Goal: Information Seeking & Learning: Learn about a topic

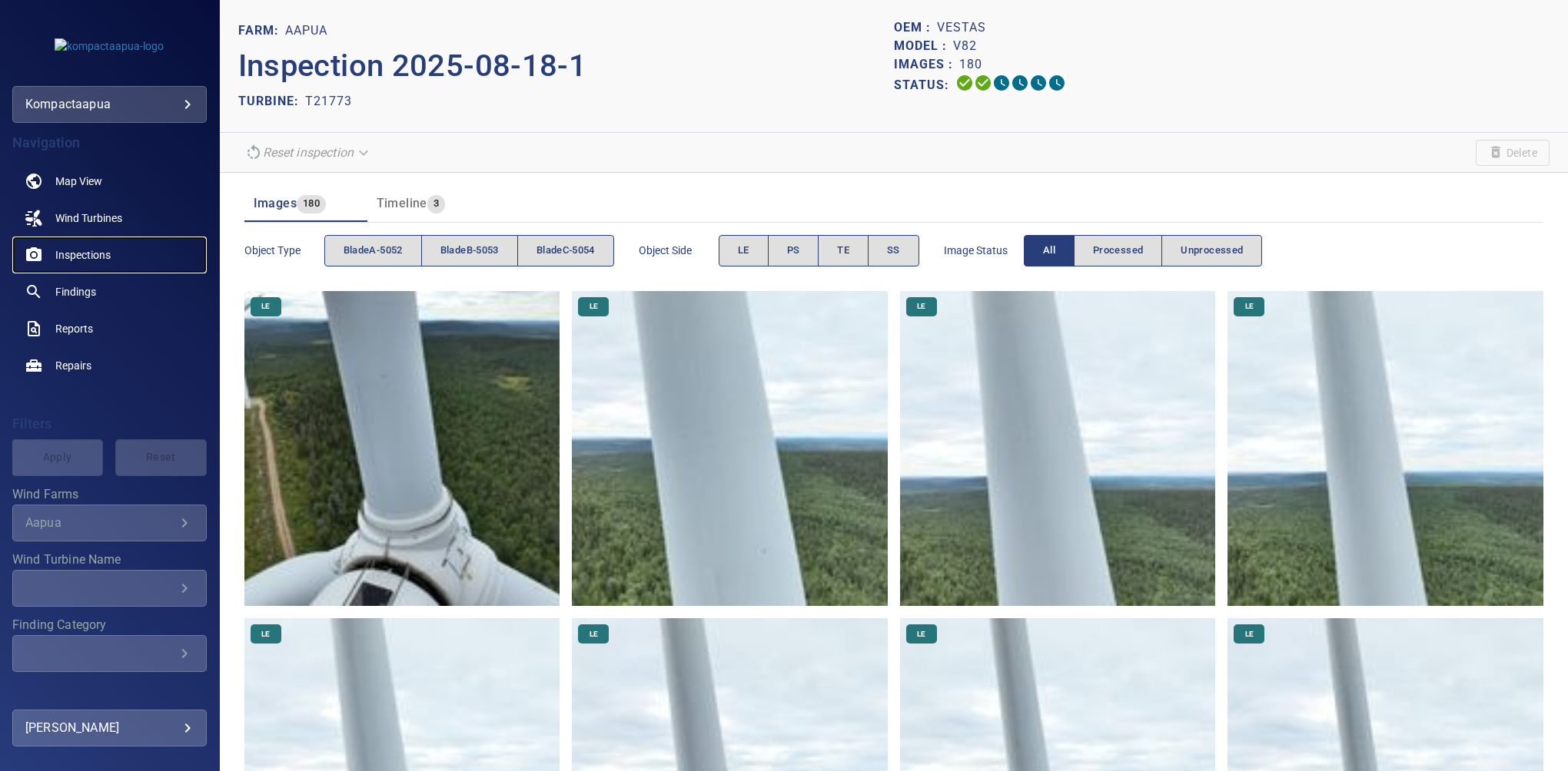
click at [96, 245] on link "Inspections" at bounding box center [110, 254] width 195 height 37
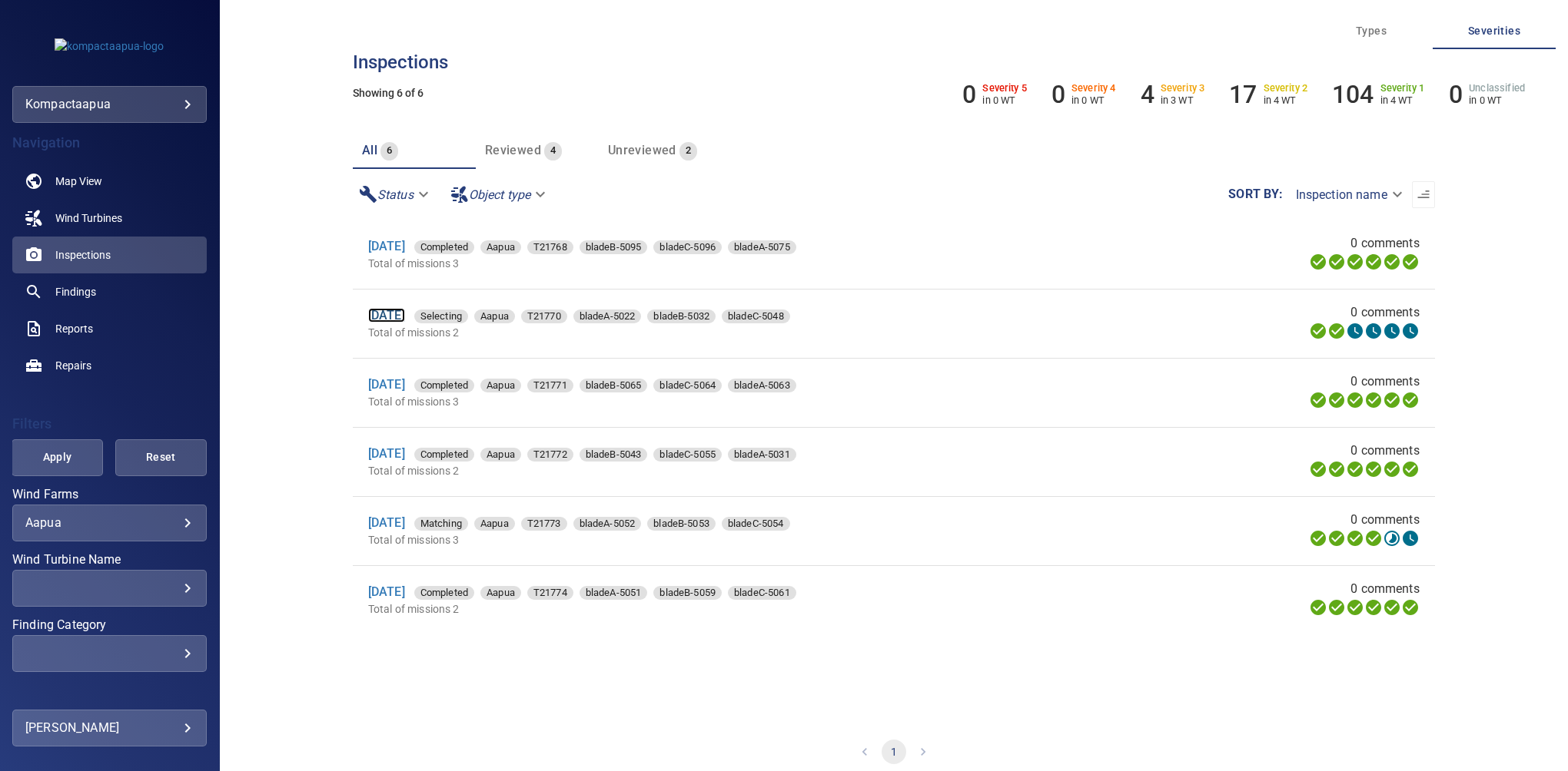
click at [388, 318] on link "[DATE]" at bounding box center [386, 315] width 37 height 14
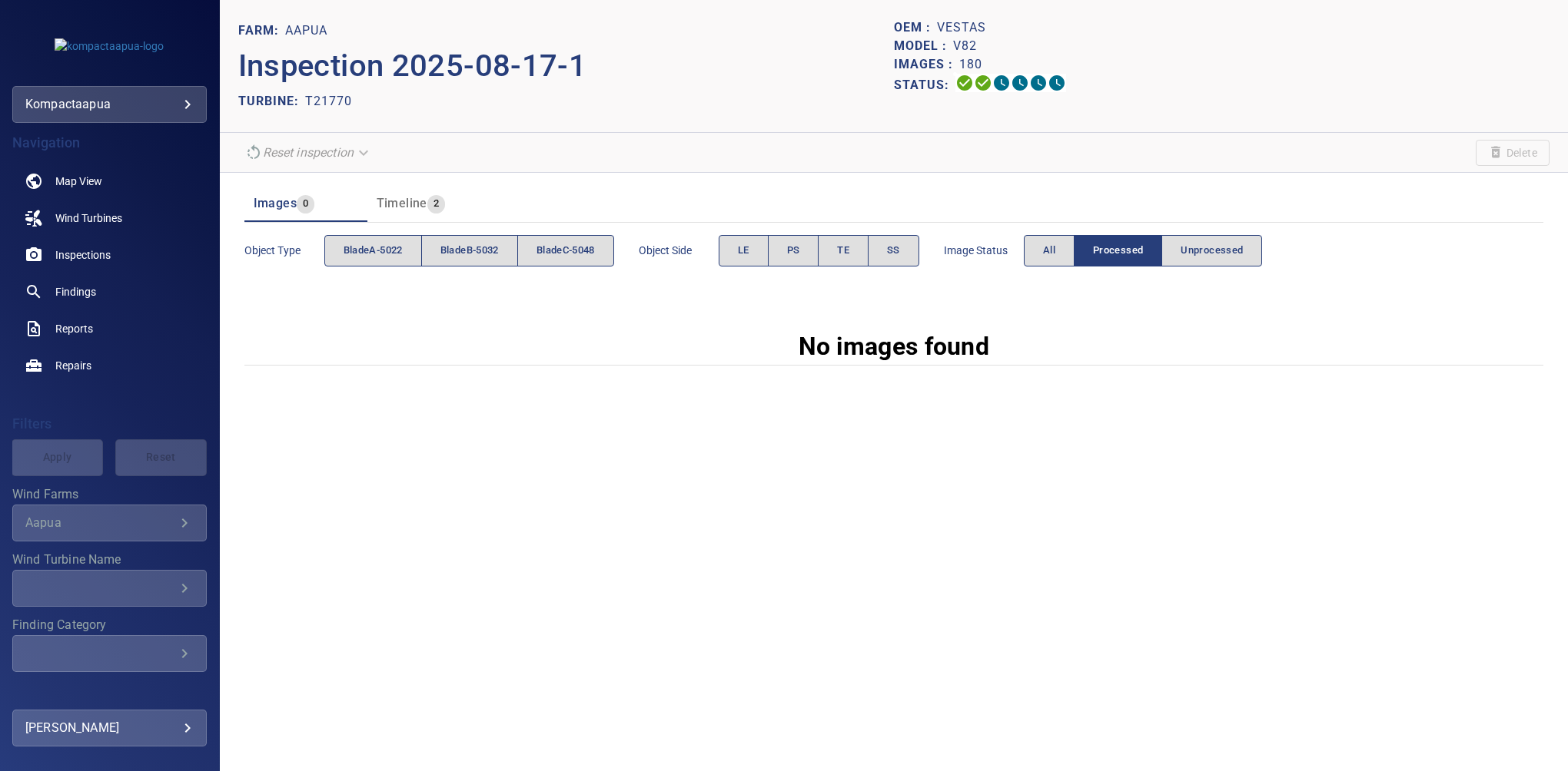
click at [1079, 251] on button "Processed" at bounding box center [1117, 250] width 88 height 31
click at [1048, 251] on span "All" at bounding box center [1049, 251] width 13 height 18
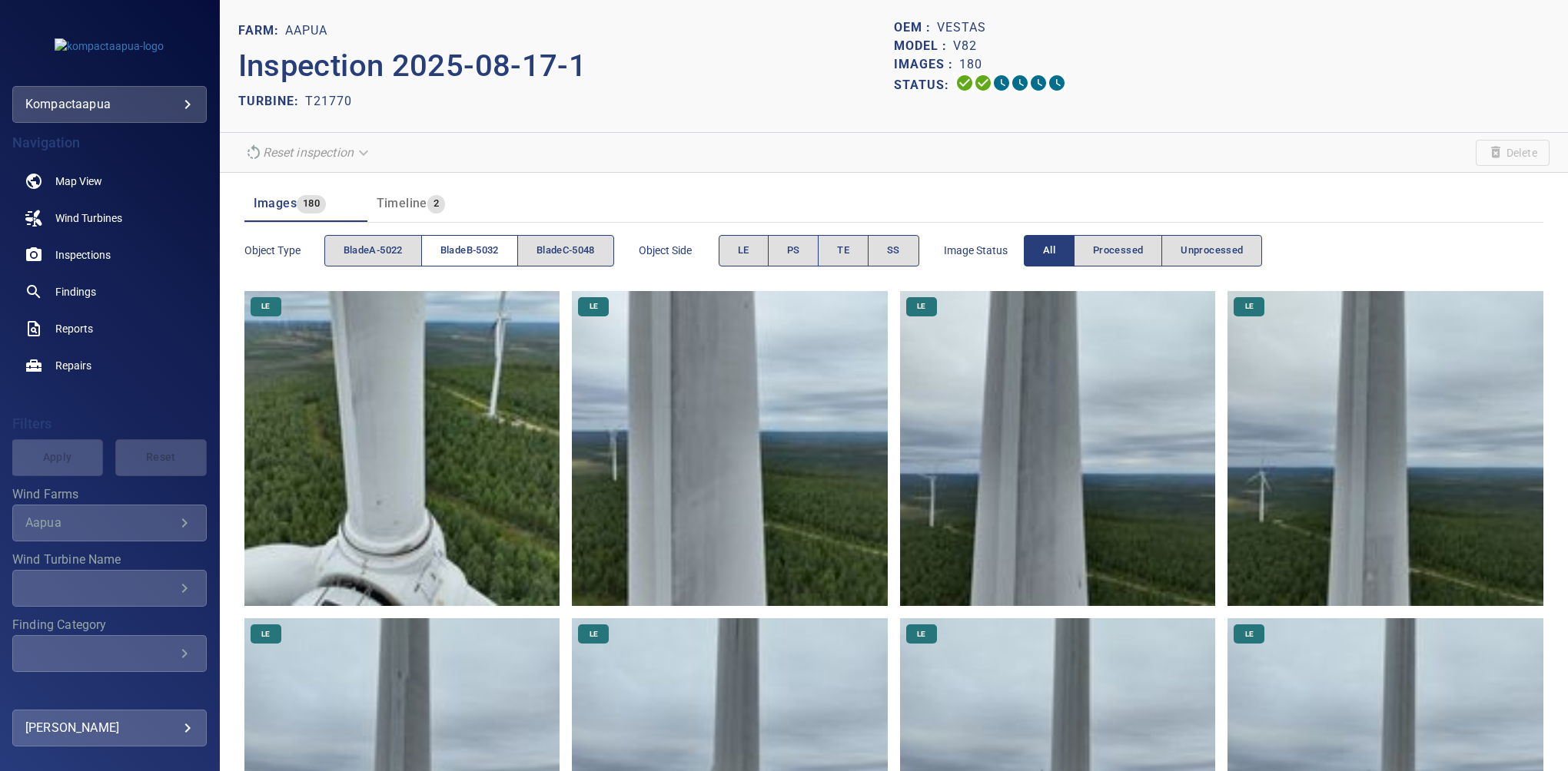
click at [472, 248] on span "bladeB-5032" at bounding box center [469, 251] width 58 height 18
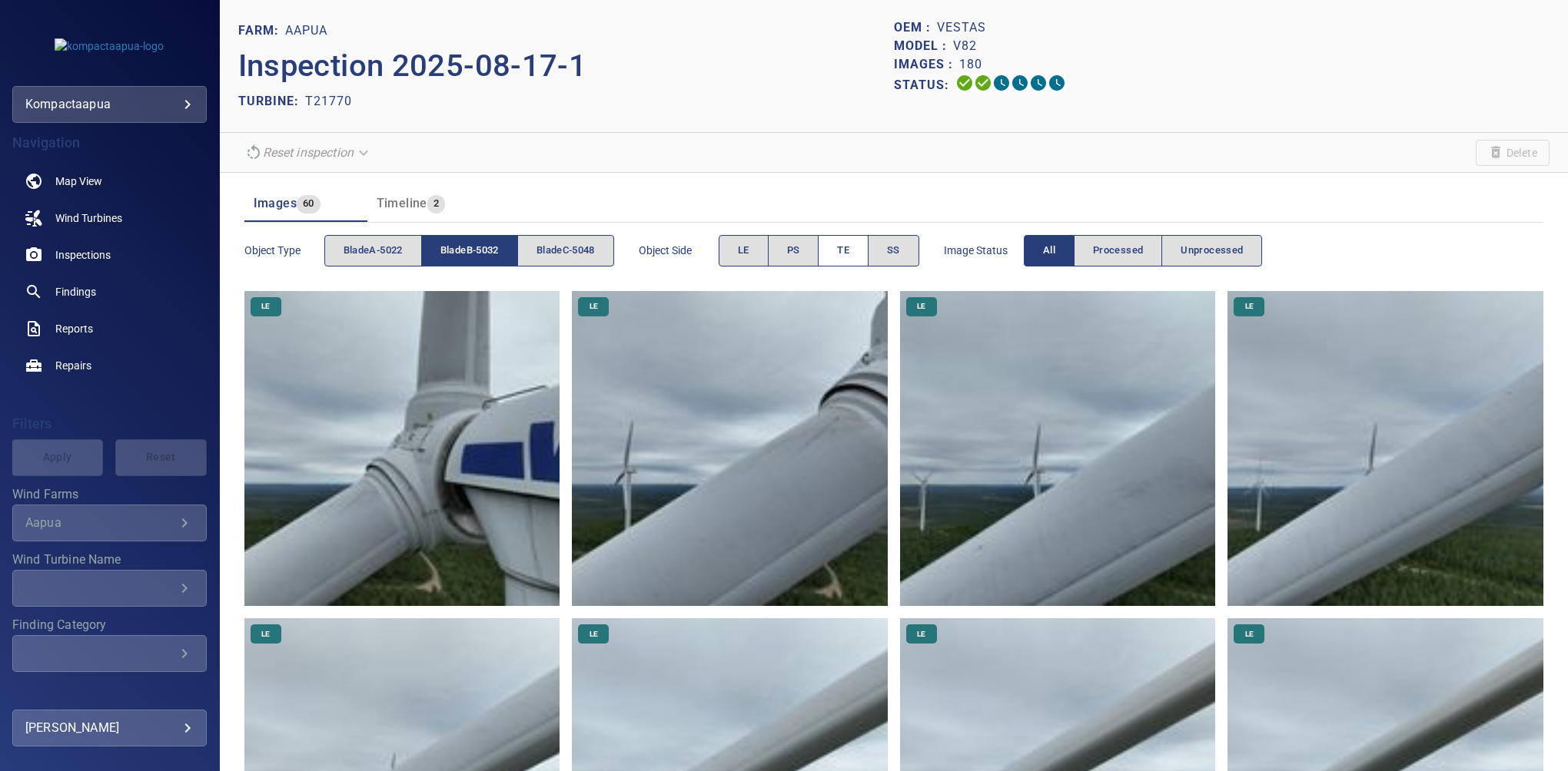
click at [846, 248] on span "TE" at bounding box center [843, 251] width 13 height 18
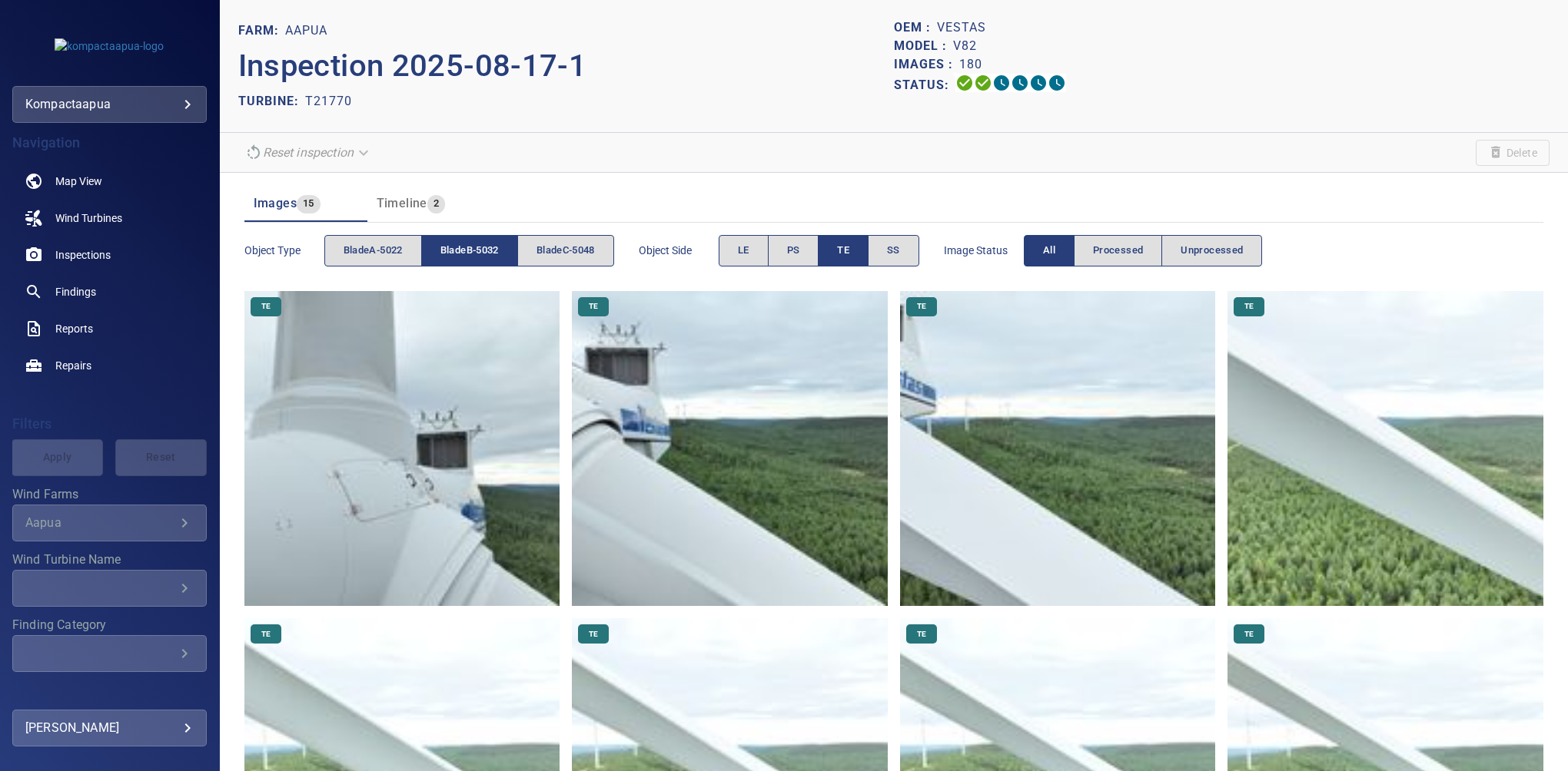
click at [408, 449] on img at bounding box center [403, 449] width 316 height 316
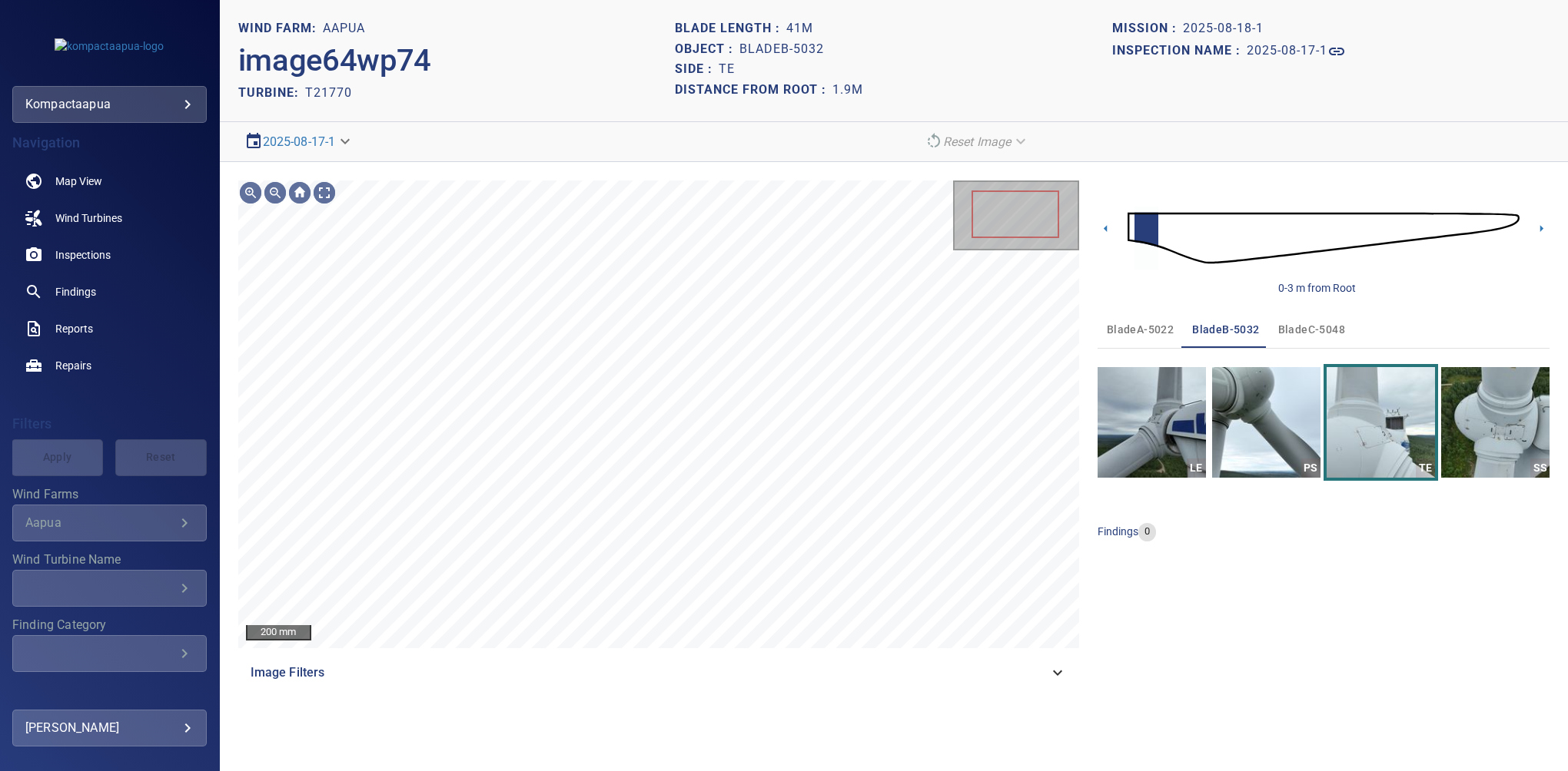
click at [1562, 105] on header "WIND FARM: Aapua image64wp74 TURBINE: T21770 Blade length : 41m Object : bladeB…" at bounding box center [893, 61] width 1347 height 122
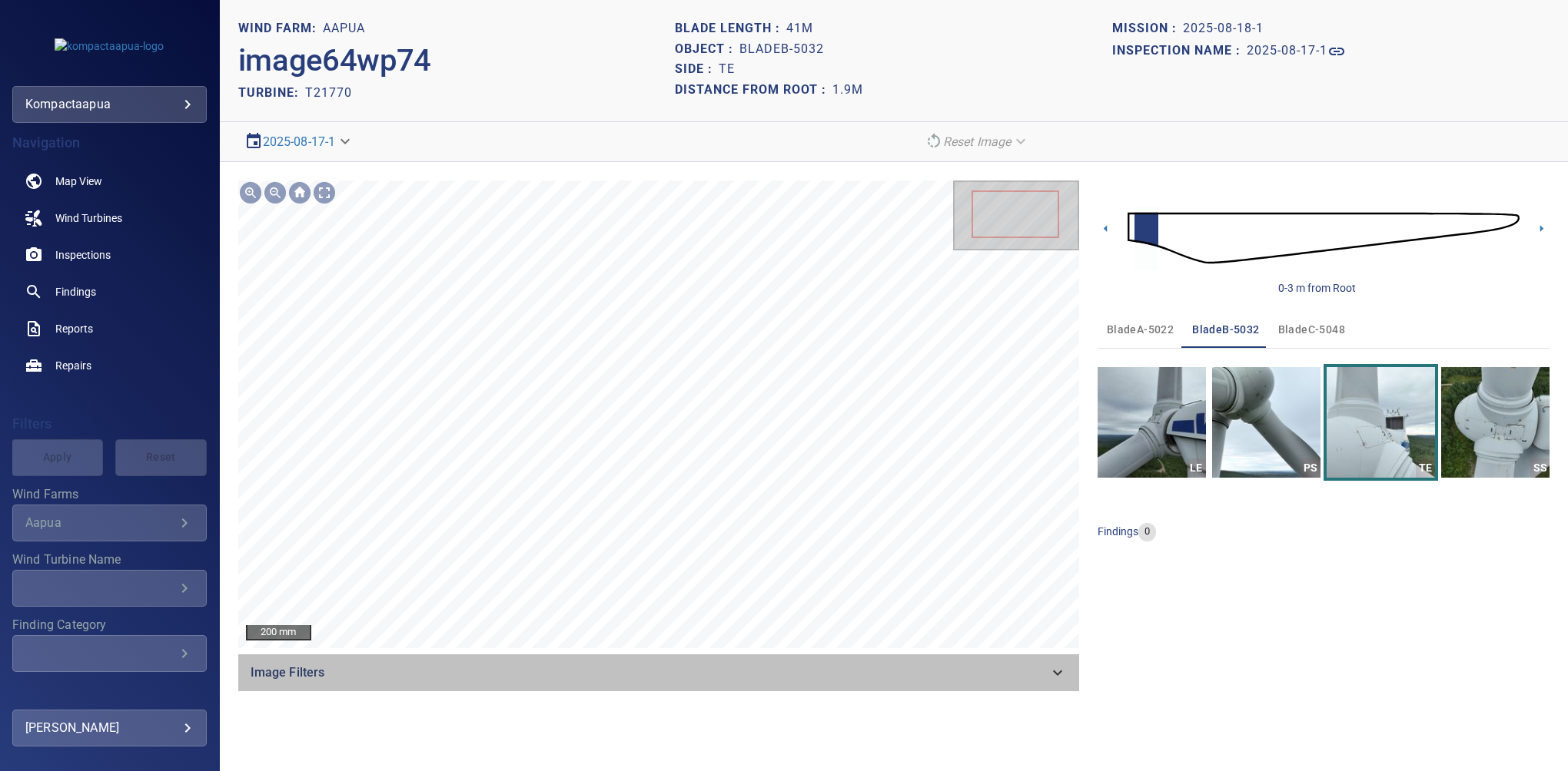
click at [1056, 675] on icon at bounding box center [1057, 673] width 19 height 19
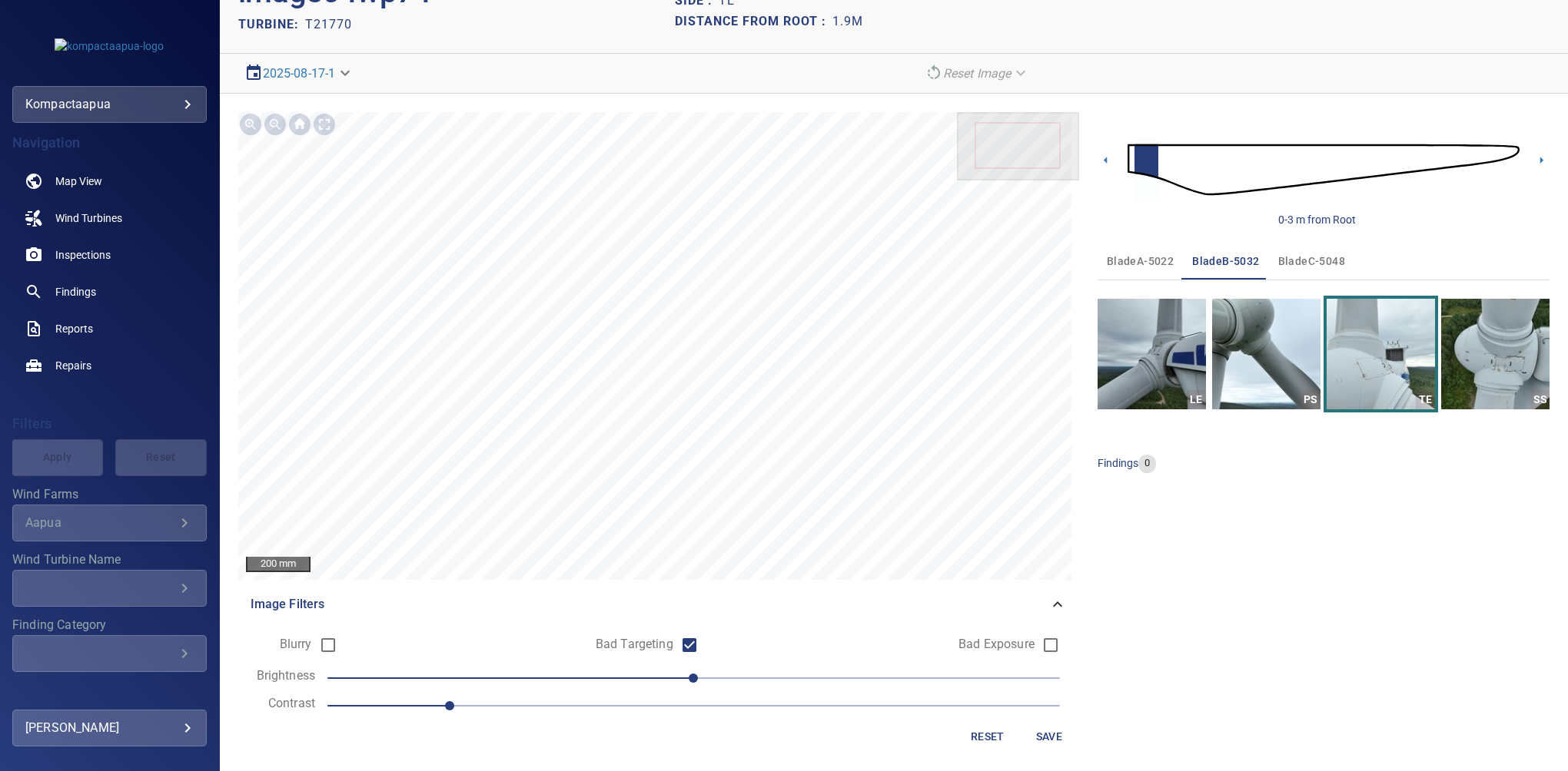
scroll to position [71, 0]
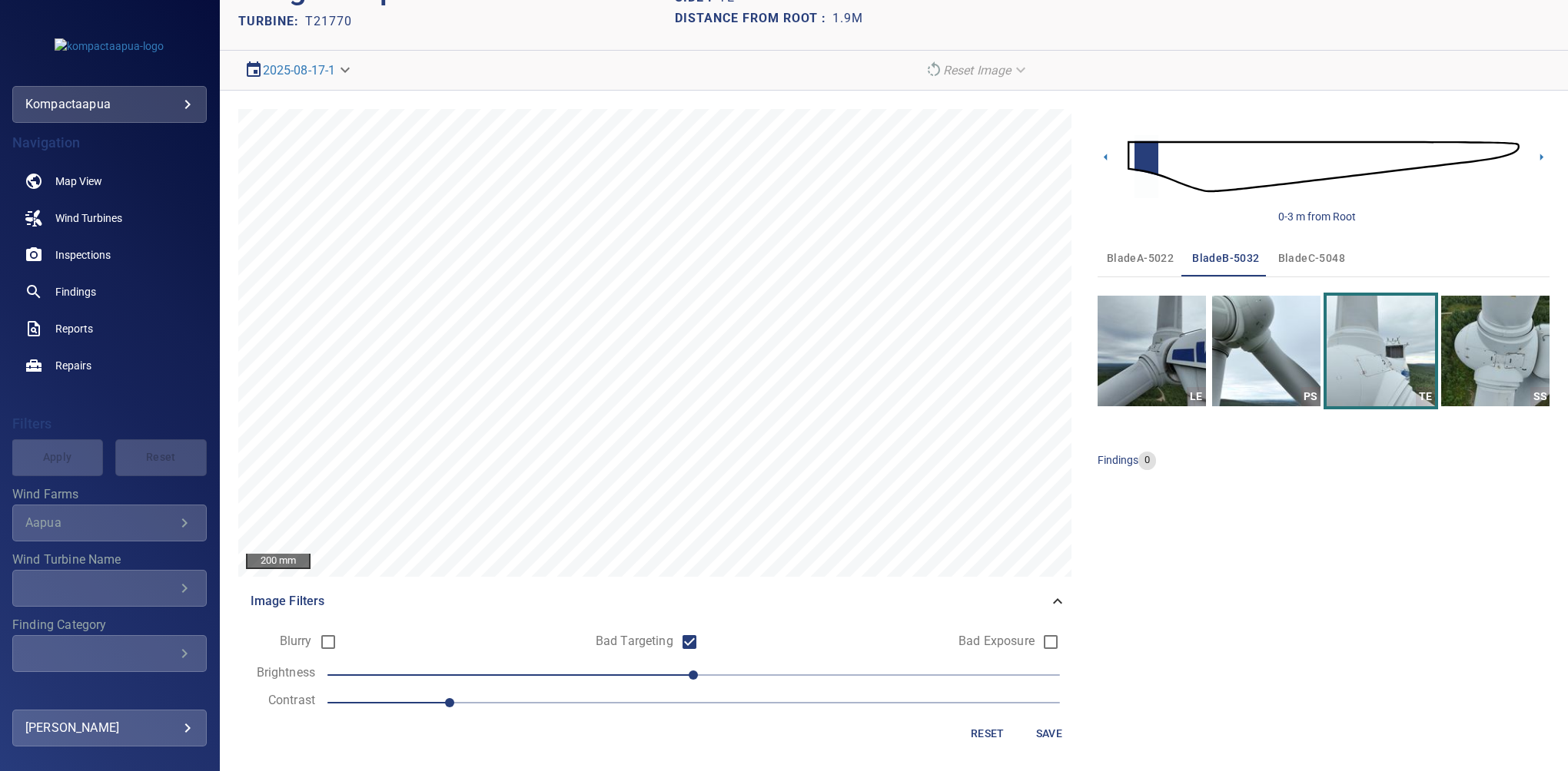
click at [1030, 734] on span "Save" at bounding box center [1048, 734] width 37 height 20
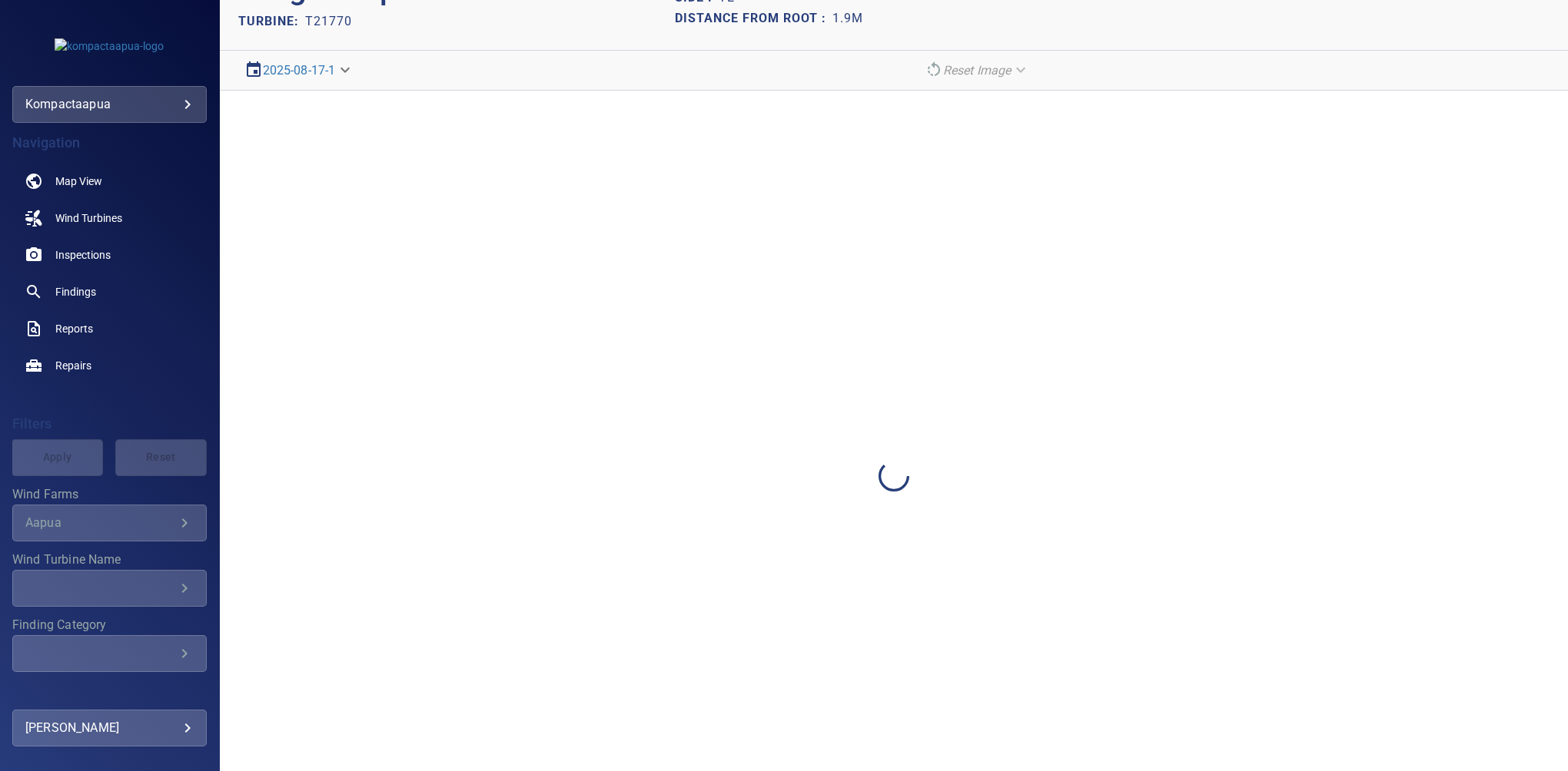
scroll to position [0, 0]
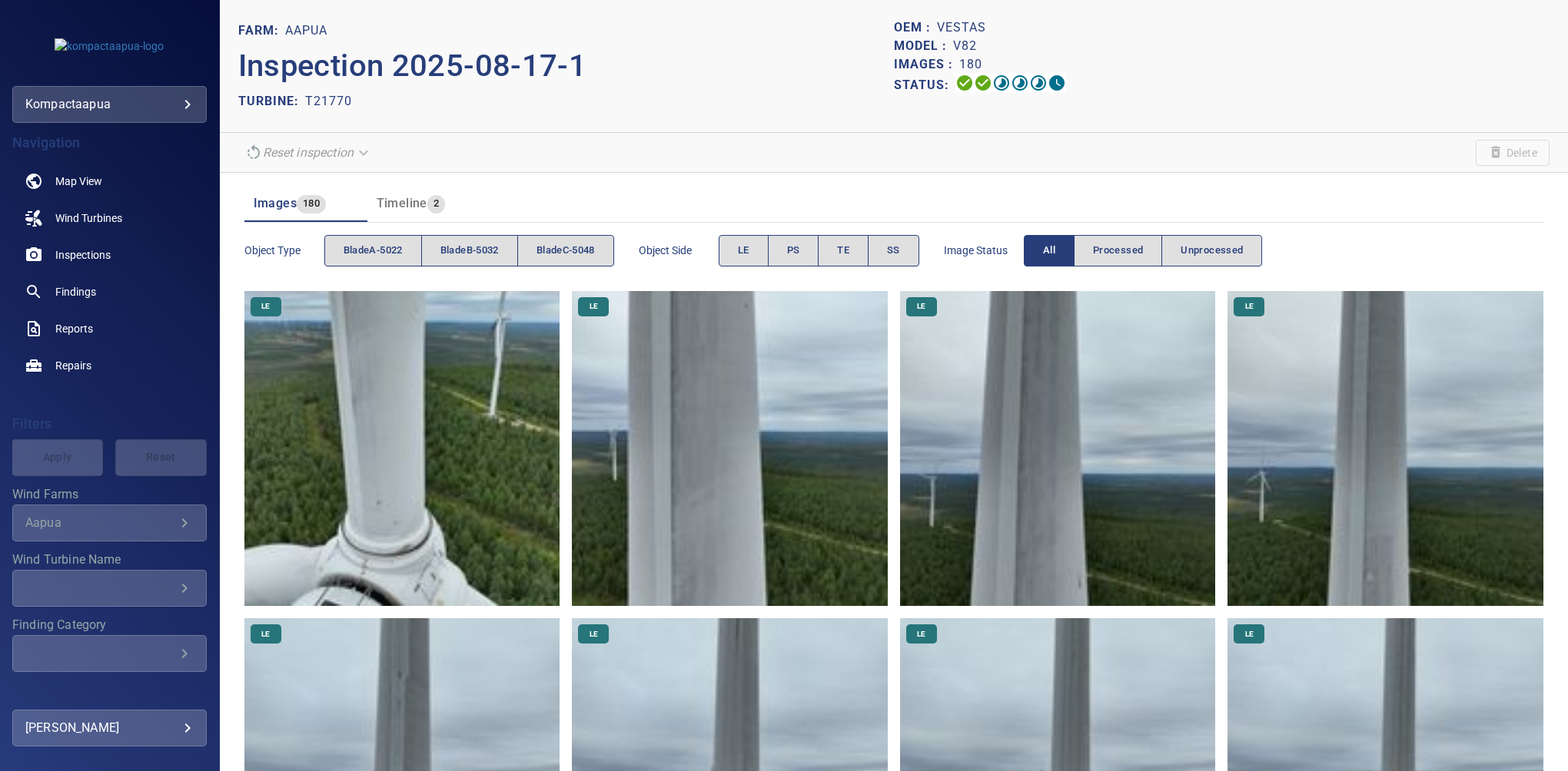
click at [717, 406] on img at bounding box center [730, 449] width 316 height 316
